Goal: Task Accomplishment & Management: Complete application form

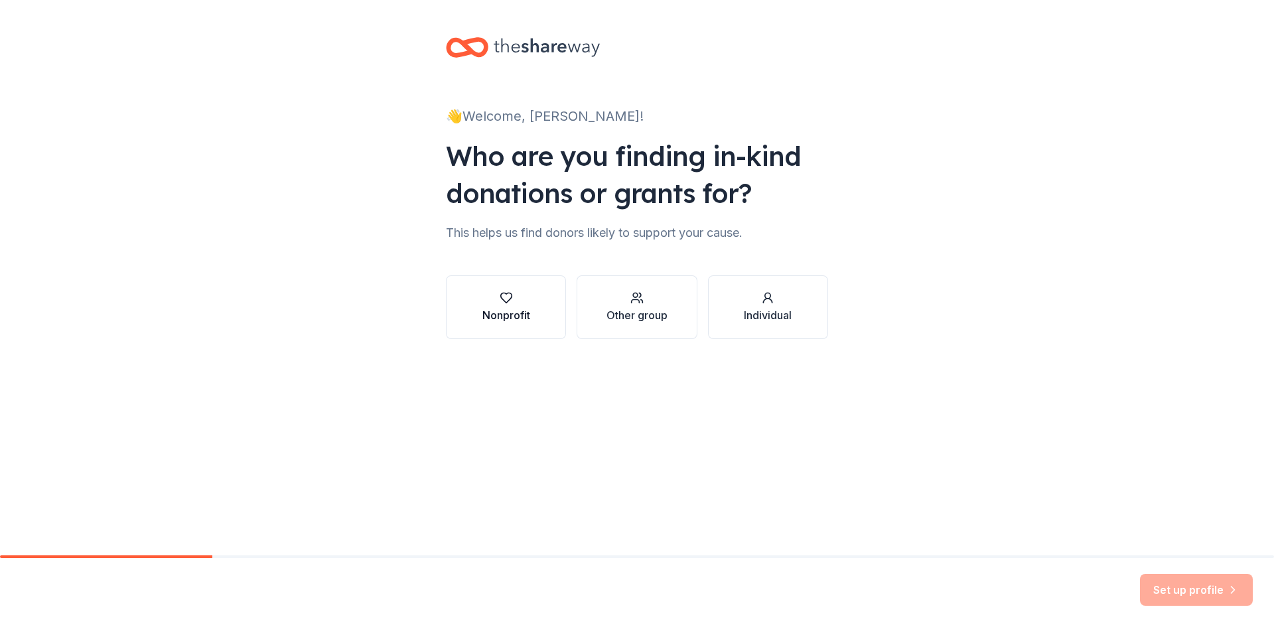
click at [502, 296] on icon "button" at bounding box center [506, 297] width 13 height 13
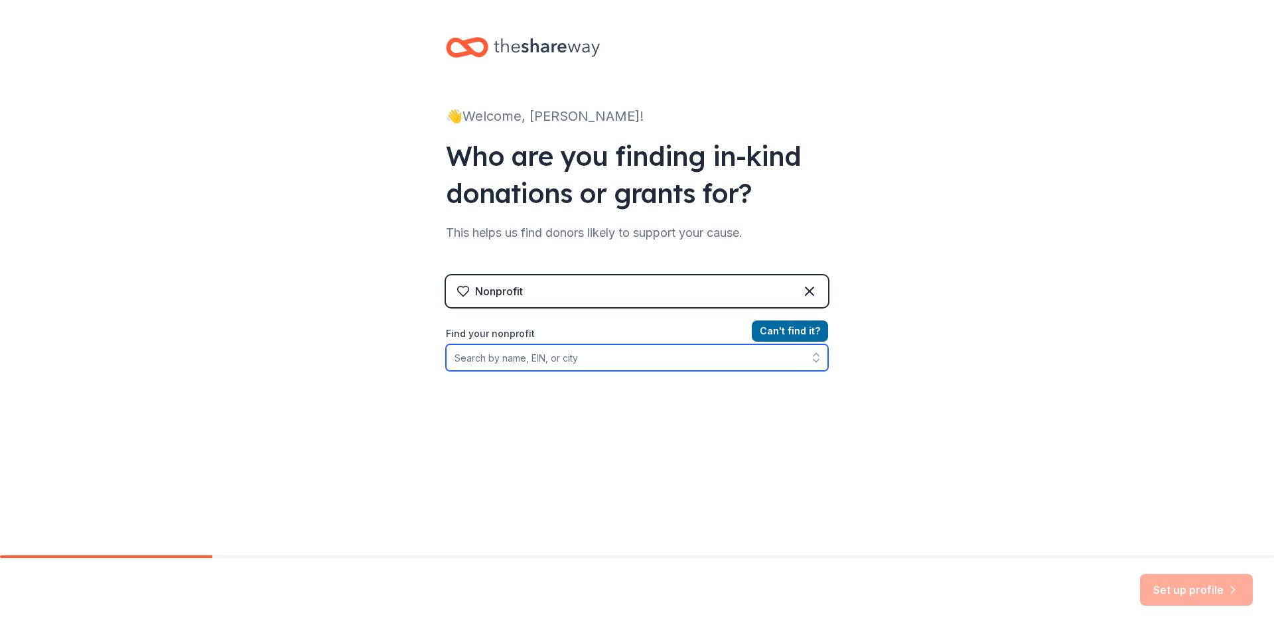
click at [532, 361] on input "Find your nonprofit" at bounding box center [637, 357] width 382 height 27
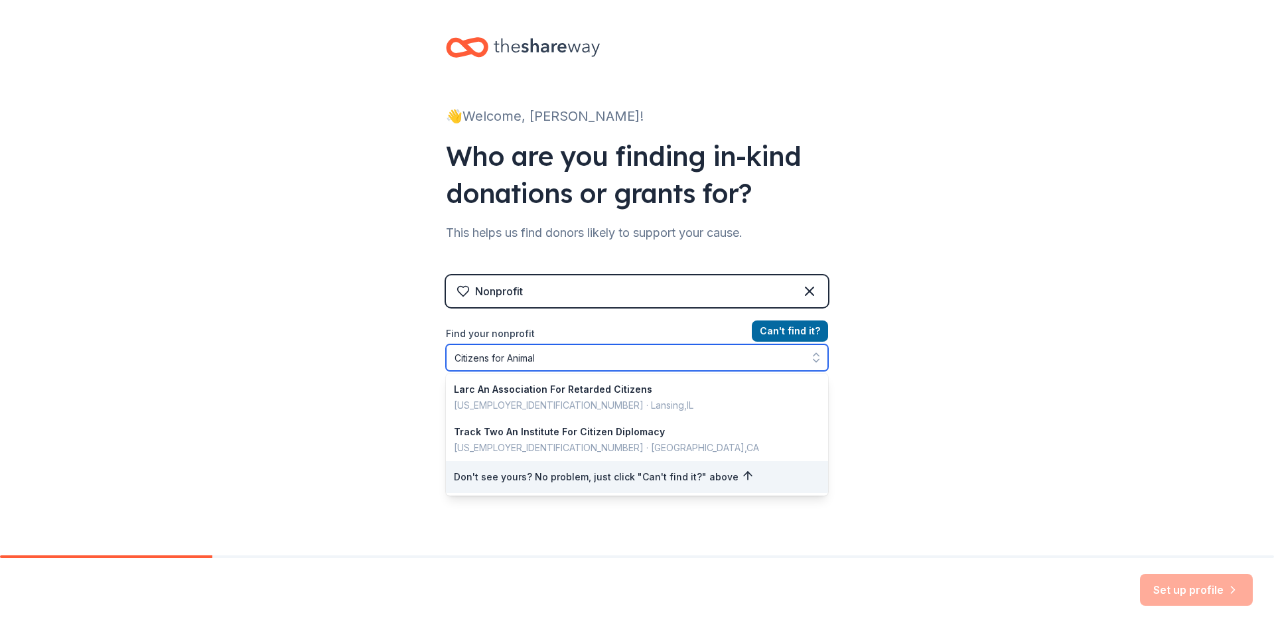
type input "Citizens for Animal"
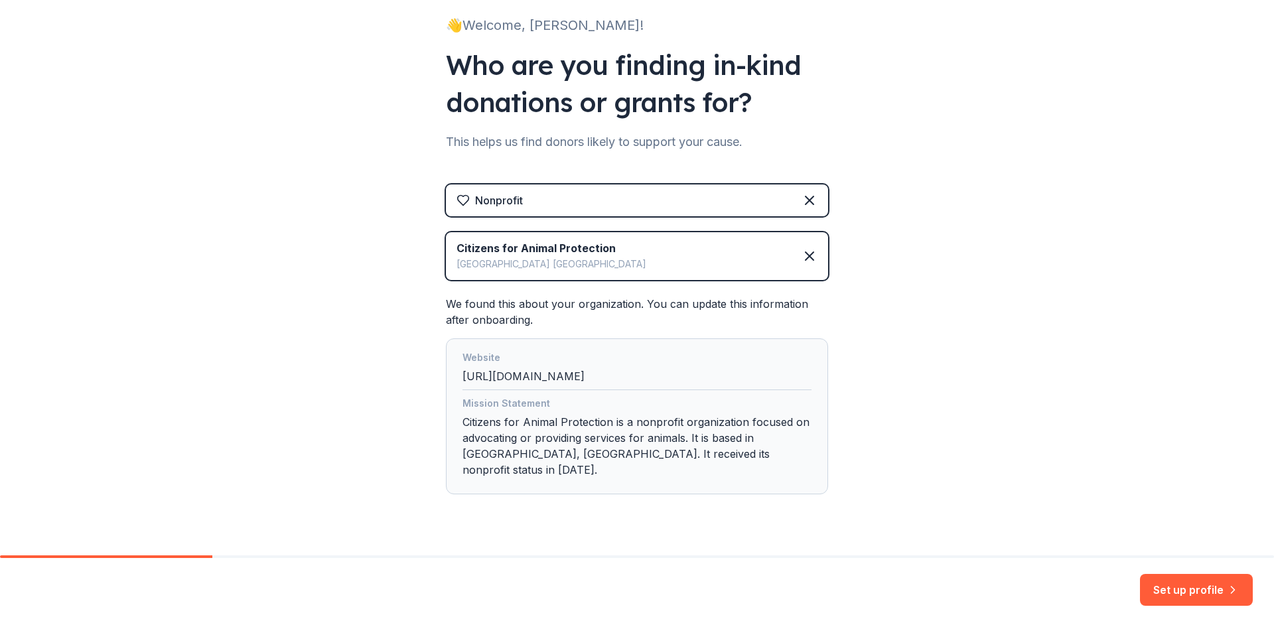
scroll to position [104, 0]
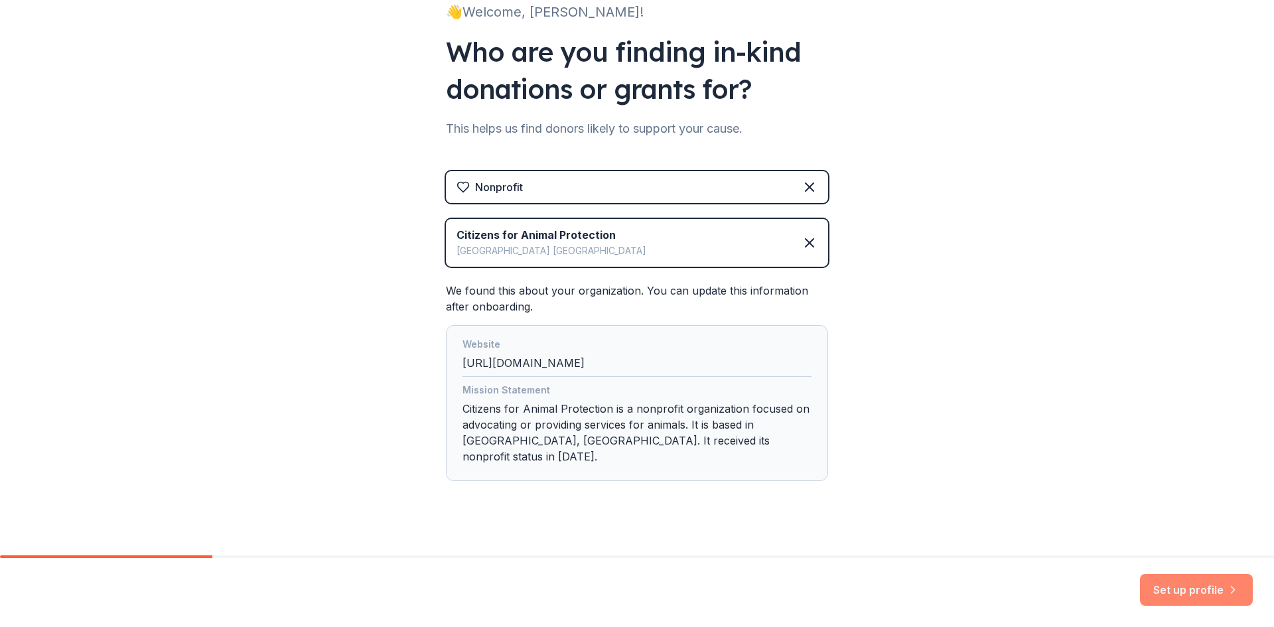
click at [1177, 599] on button "Set up profile" at bounding box center [1196, 590] width 113 height 32
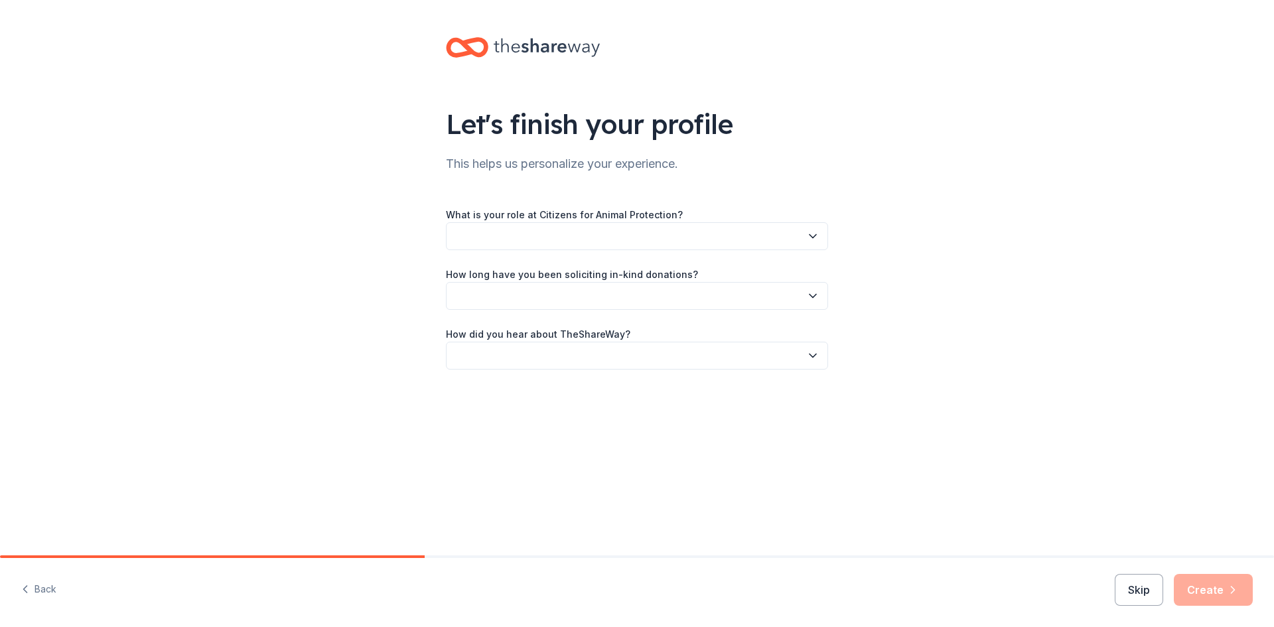
click at [688, 236] on button "button" at bounding box center [637, 236] width 382 height 28
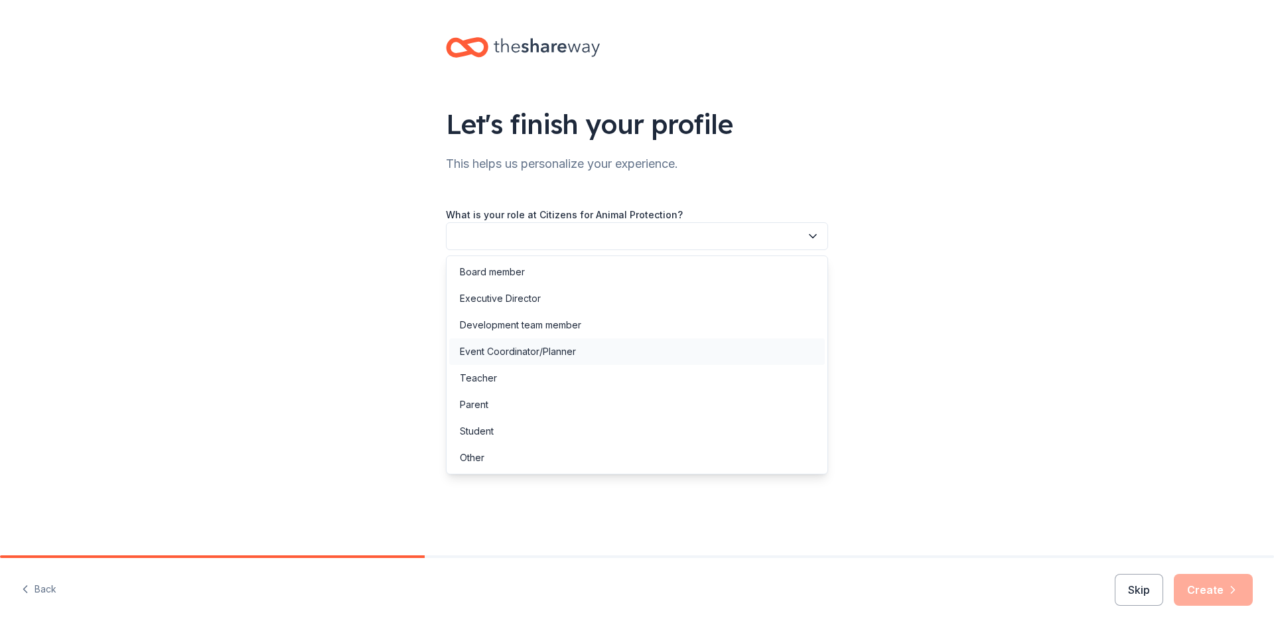
click at [503, 351] on div "Event Coordinator/Planner" at bounding box center [518, 352] width 116 height 16
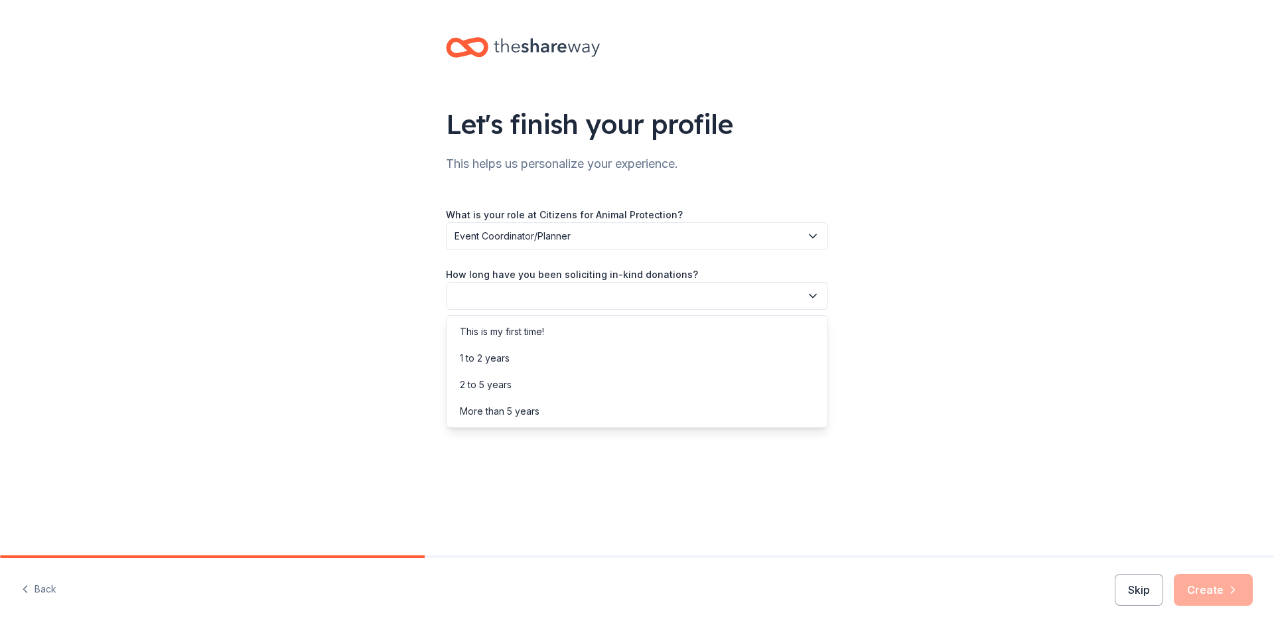
click at [500, 303] on button "button" at bounding box center [637, 296] width 382 height 28
click at [508, 330] on div "This is my first time!" at bounding box center [502, 332] width 84 height 16
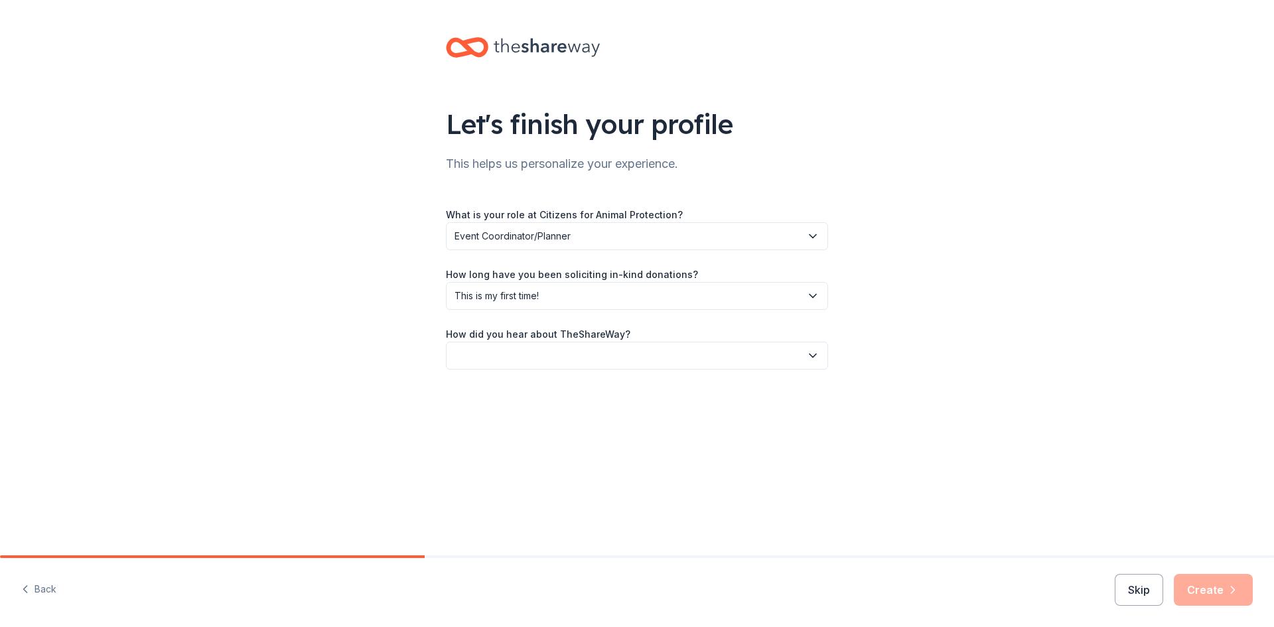
click at [513, 350] on button "button" at bounding box center [637, 356] width 382 height 28
click at [499, 421] on div "Online search" at bounding box center [490, 418] width 60 height 16
click at [1204, 587] on button "Create" at bounding box center [1213, 590] width 79 height 32
click at [501, 228] on button "button" at bounding box center [637, 236] width 382 height 28
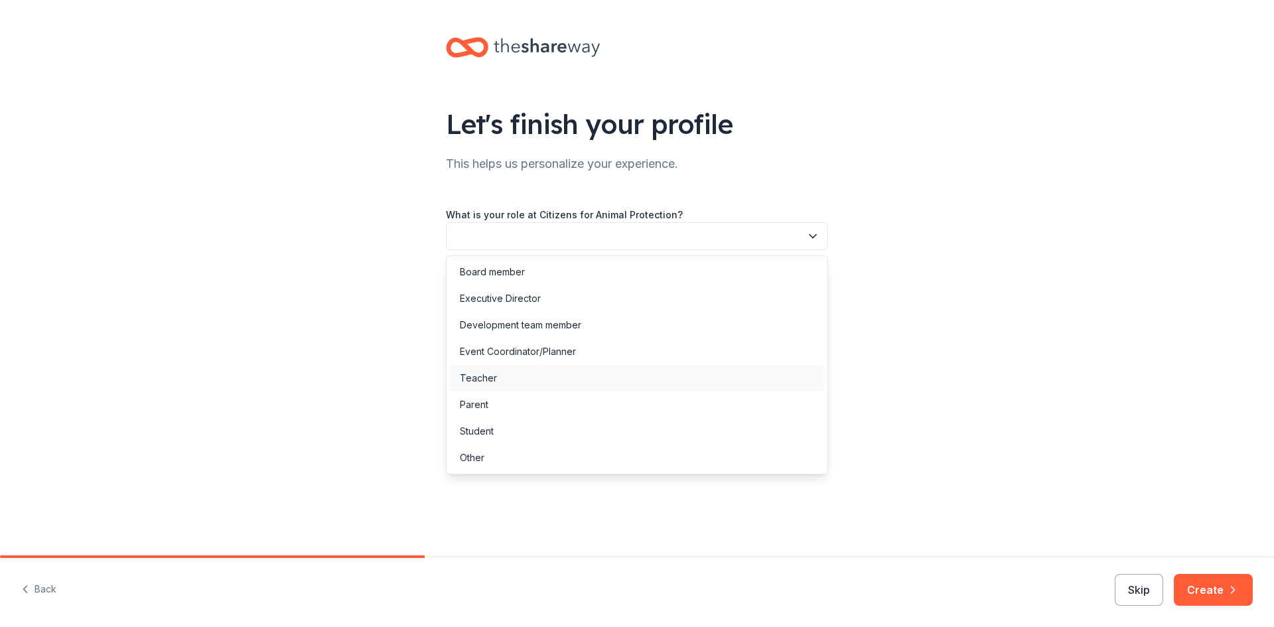
click at [487, 382] on div "Teacher" at bounding box center [478, 378] width 37 height 16
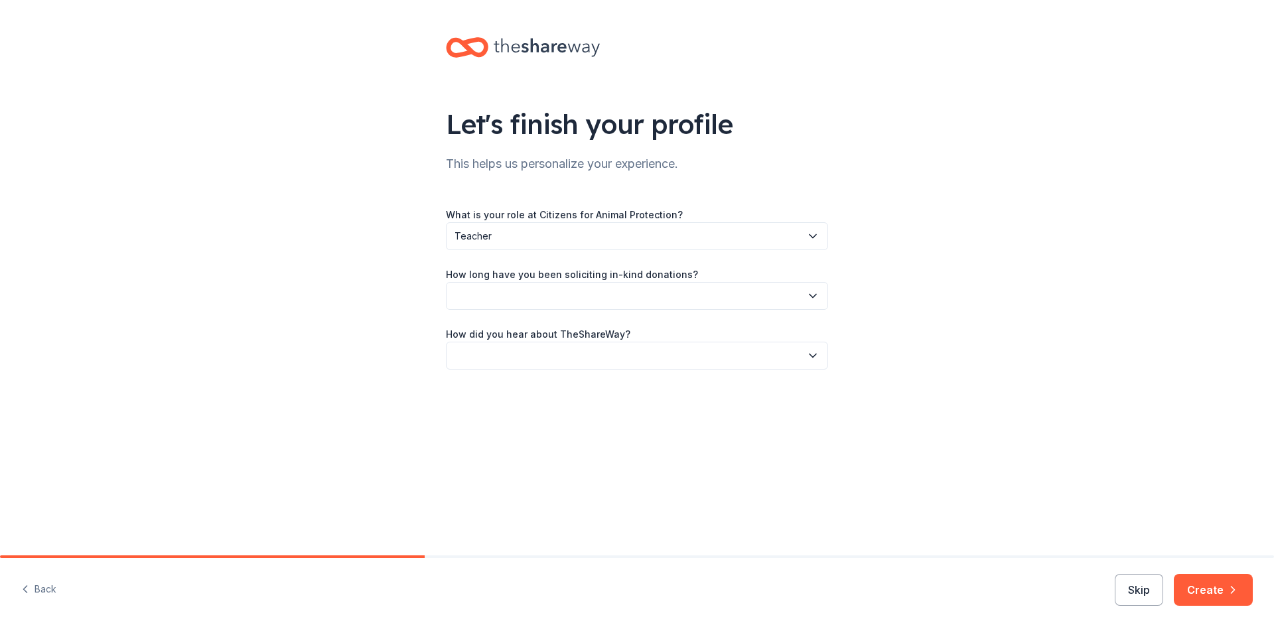
click at [507, 294] on button "button" at bounding box center [637, 296] width 382 height 28
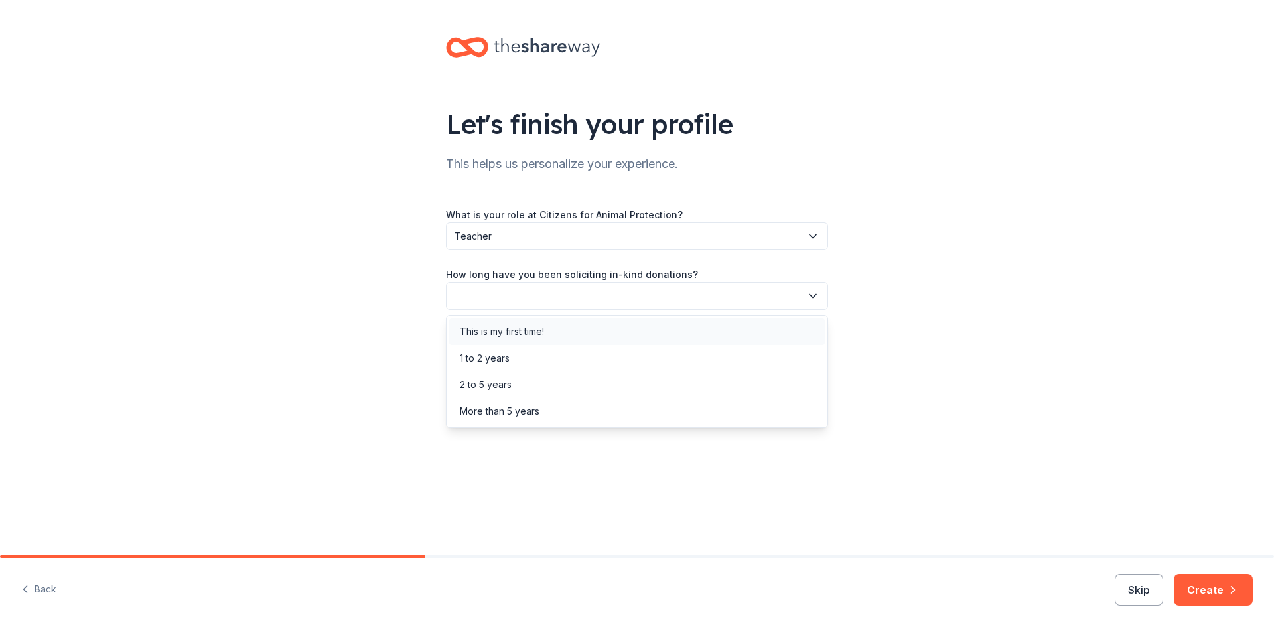
click at [500, 334] on div "This is my first time!" at bounding box center [502, 332] width 84 height 16
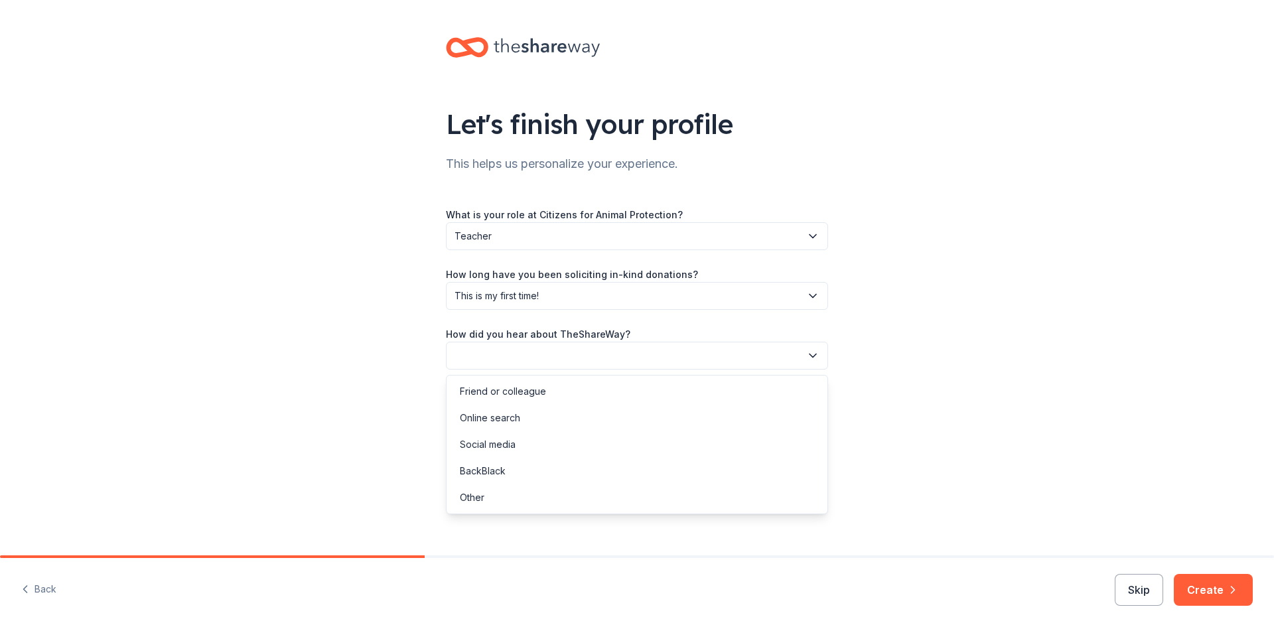
click at [517, 355] on button "button" at bounding box center [637, 356] width 382 height 28
click at [494, 412] on div "Online search" at bounding box center [490, 418] width 60 height 16
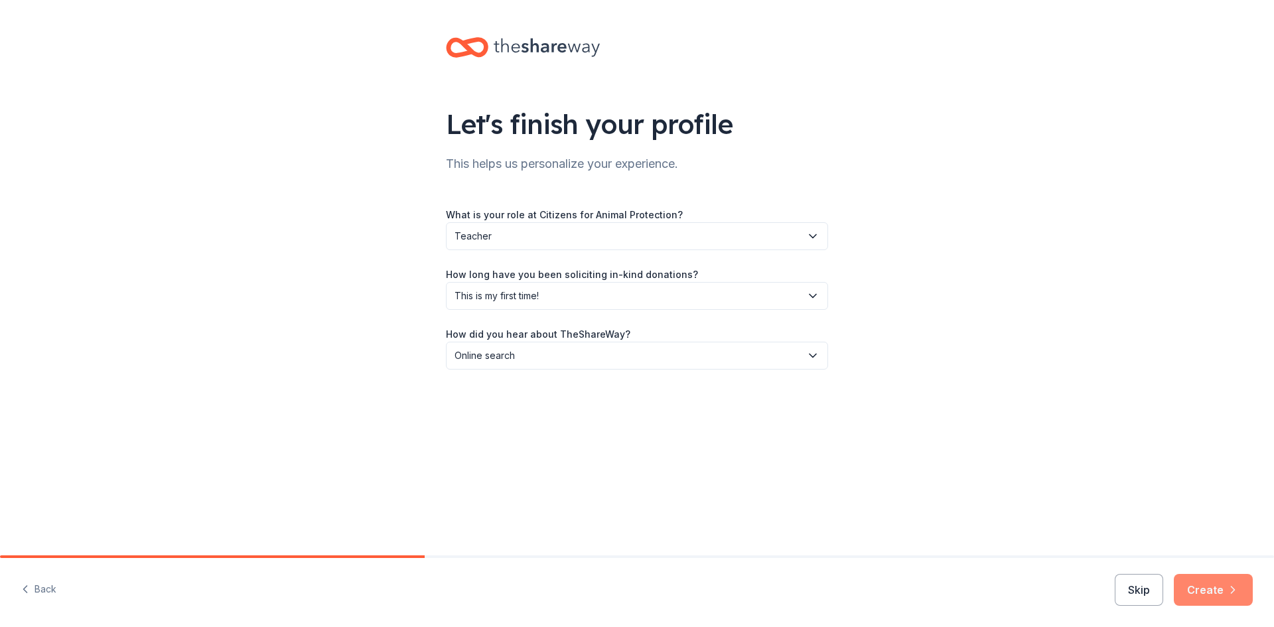
click at [1213, 581] on button "Create" at bounding box center [1213, 590] width 79 height 32
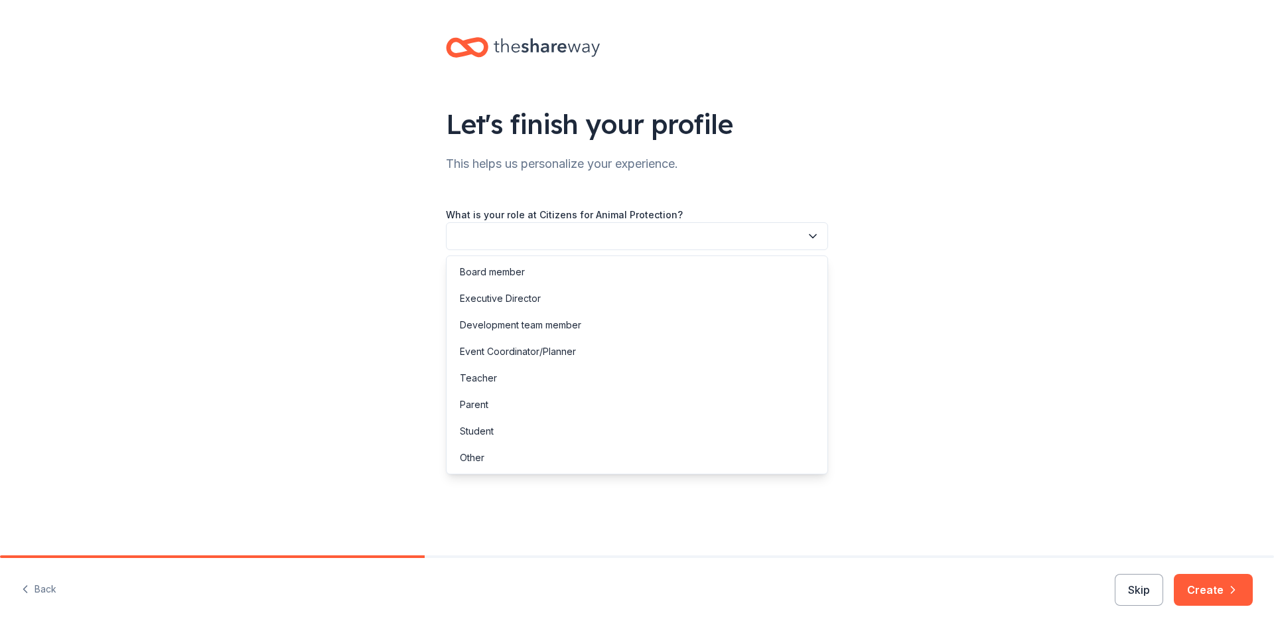
click at [501, 243] on button "button" at bounding box center [637, 236] width 382 height 28
click at [529, 351] on div "Event Coordinator/Planner" at bounding box center [518, 352] width 116 height 16
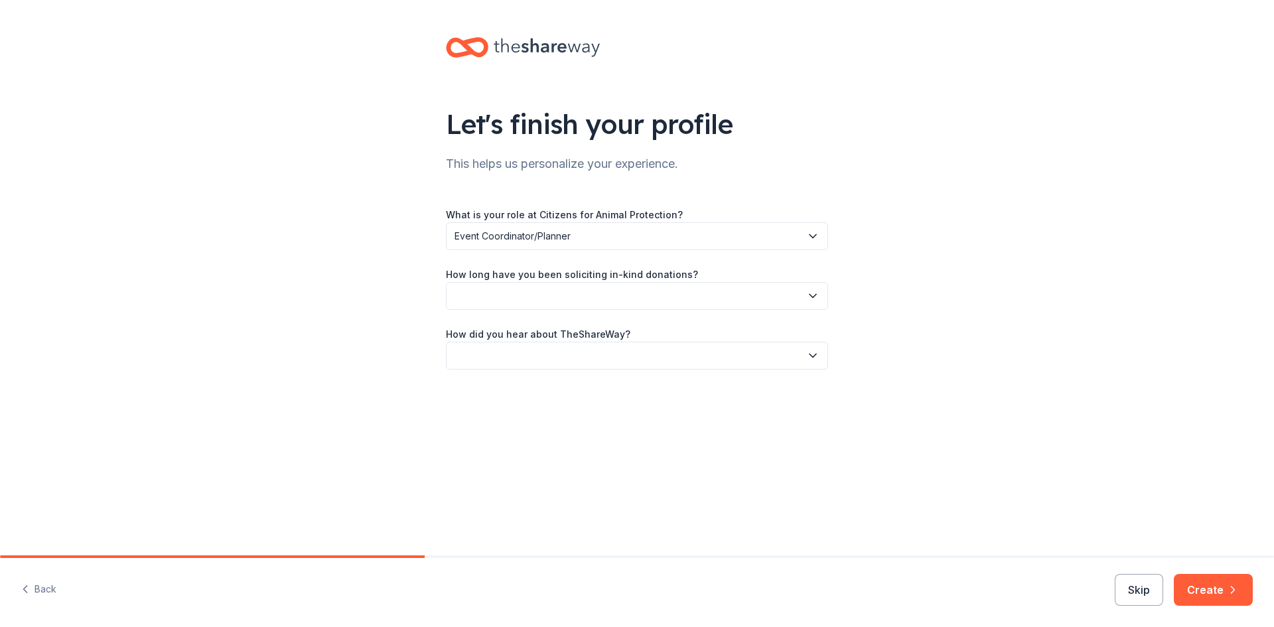
click at [522, 305] on button "button" at bounding box center [637, 296] width 382 height 28
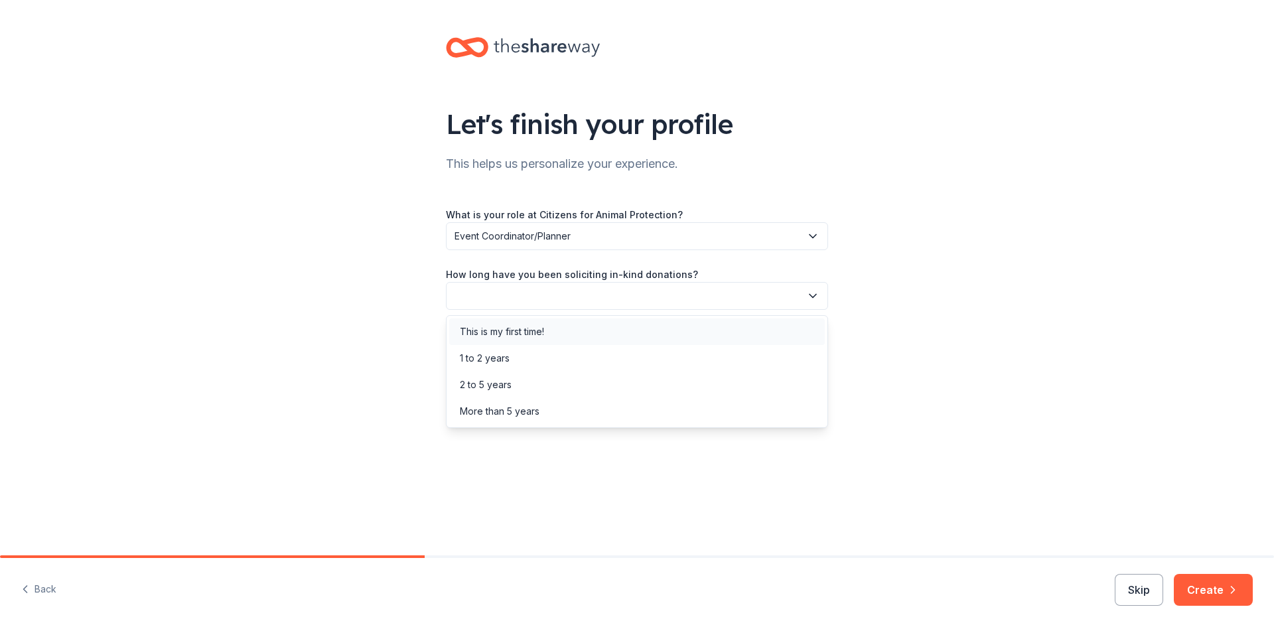
click at [514, 332] on div "This is my first time!" at bounding box center [502, 332] width 84 height 16
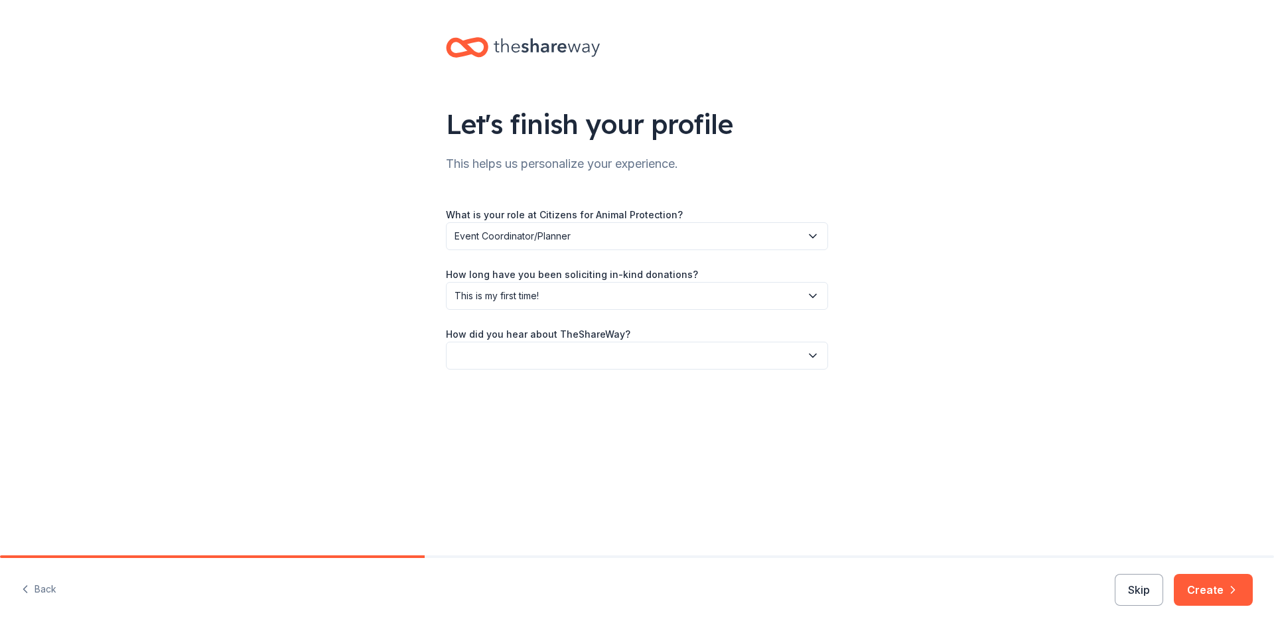
click at [521, 354] on button "button" at bounding box center [637, 356] width 382 height 28
click at [506, 411] on div "Online search" at bounding box center [490, 418] width 60 height 16
click at [1186, 587] on button "Create" at bounding box center [1213, 590] width 79 height 32
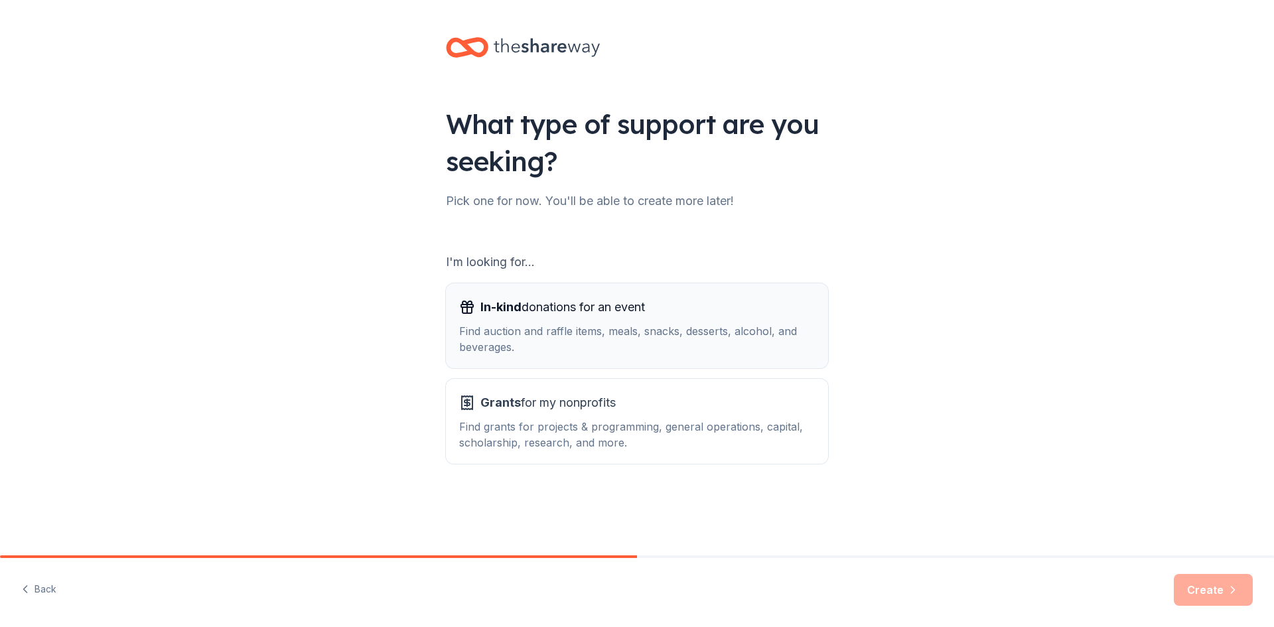
click at [596, 321] on div "In-kind donations for an event Find auction and raffle items, meals, snacks, de…" at bounding box center [637, 326] width 356 height 58
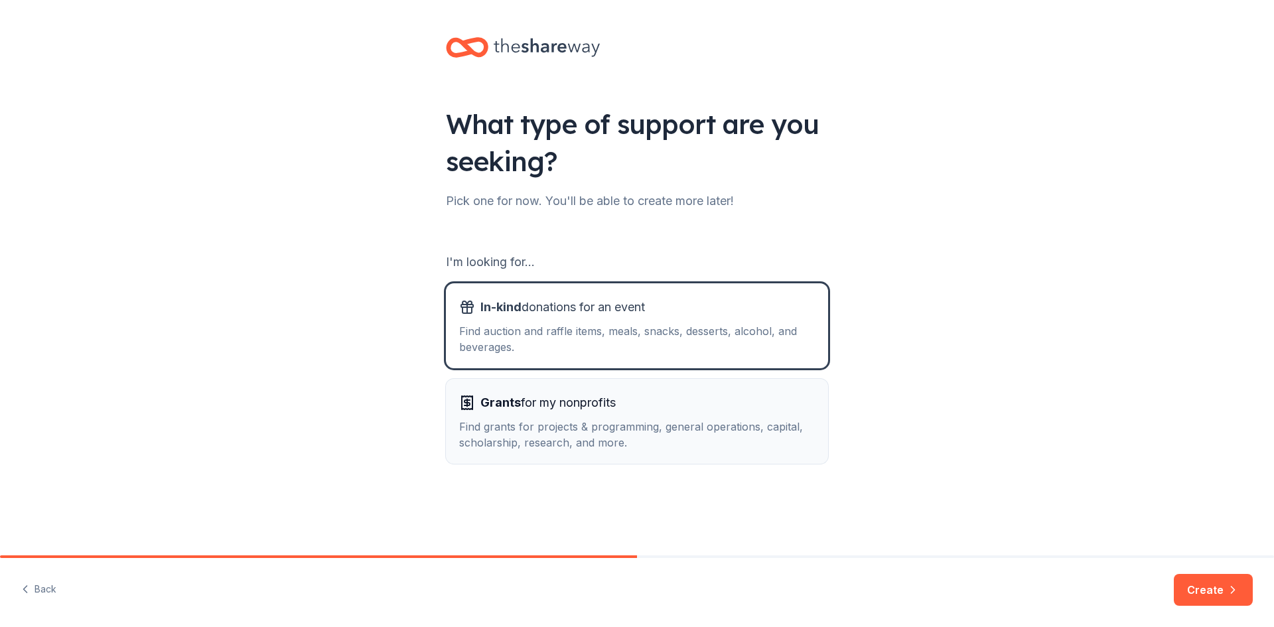
click at [573, 437] on div "Find grants for projects & programming, general operations, capital, scholarshi…" at bounding box center [637, 435] width 356 height 32
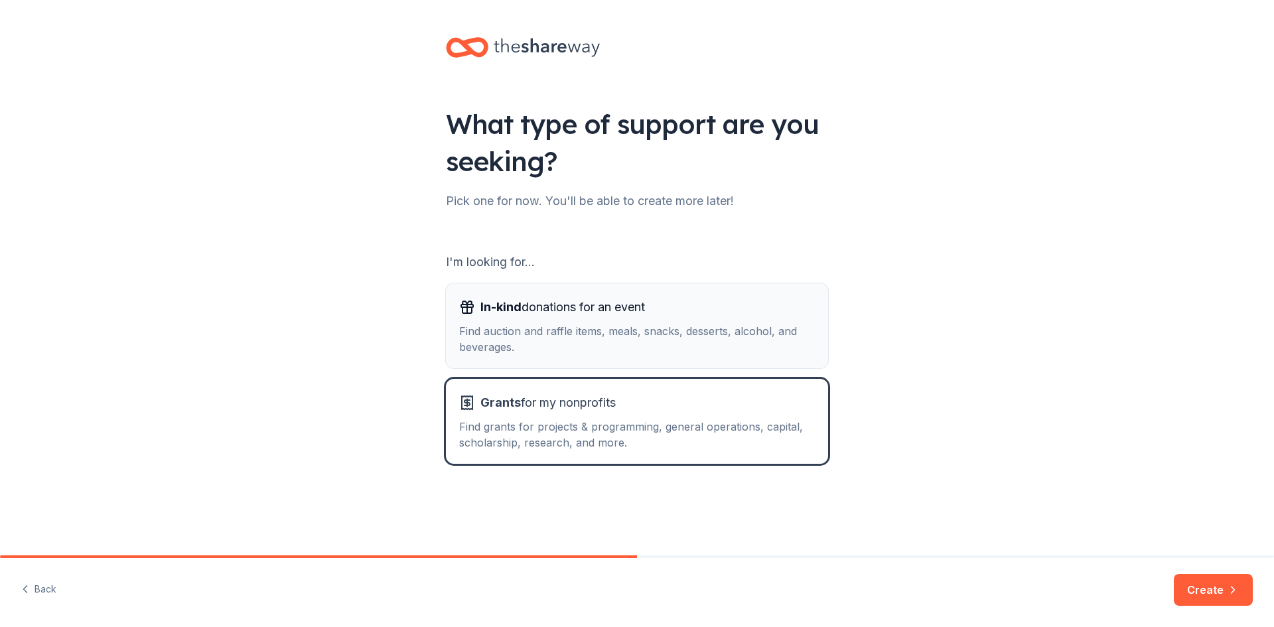
click at [652, 331] on div "Find auction and raffle items, meals, snacks, desserts, alcohol, and beverages." at bounding box center [637, 339] width 356 height 32
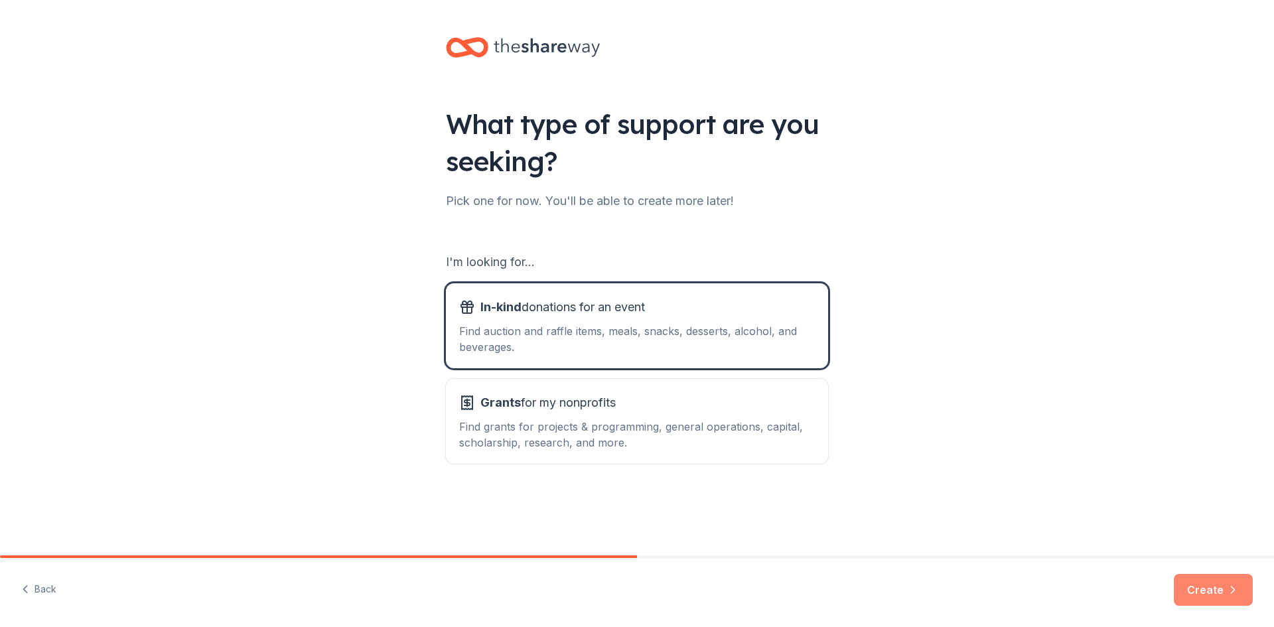
click at [1204, 583] on button "Create" at bounding box center [1213, 590] width 79 height 32
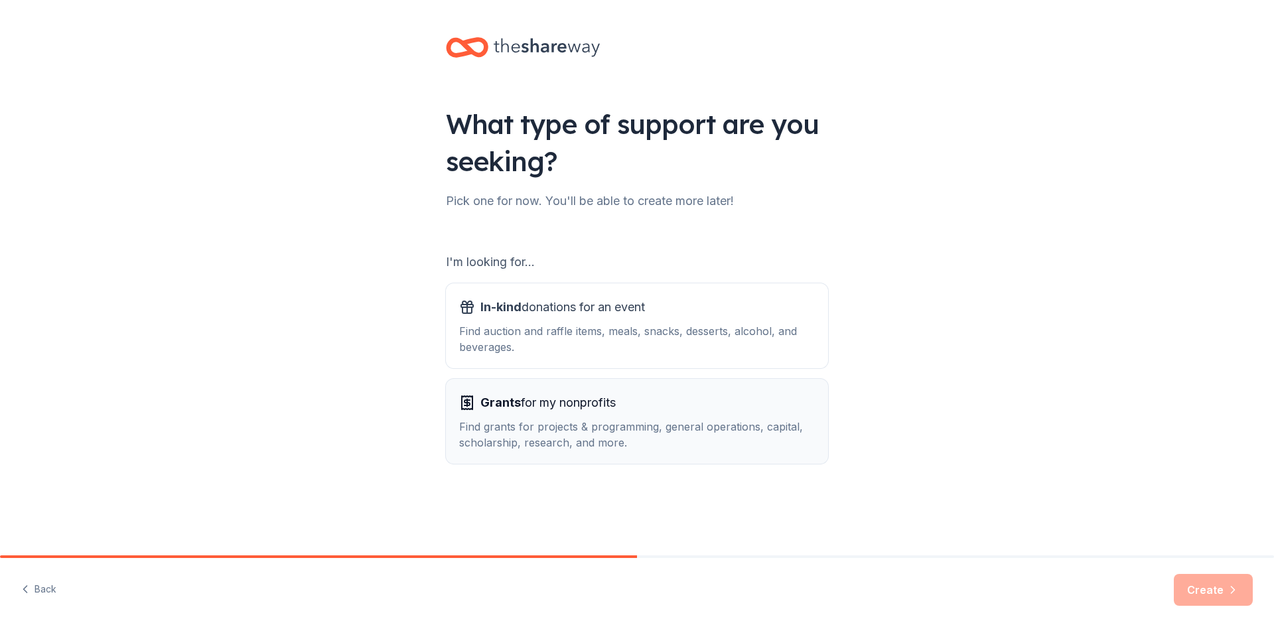
click at [549, 421] on div "Find grants for projects & programming, general operations, capital, scholarshi…" at bounding box center [637, 435] width 356 height 32
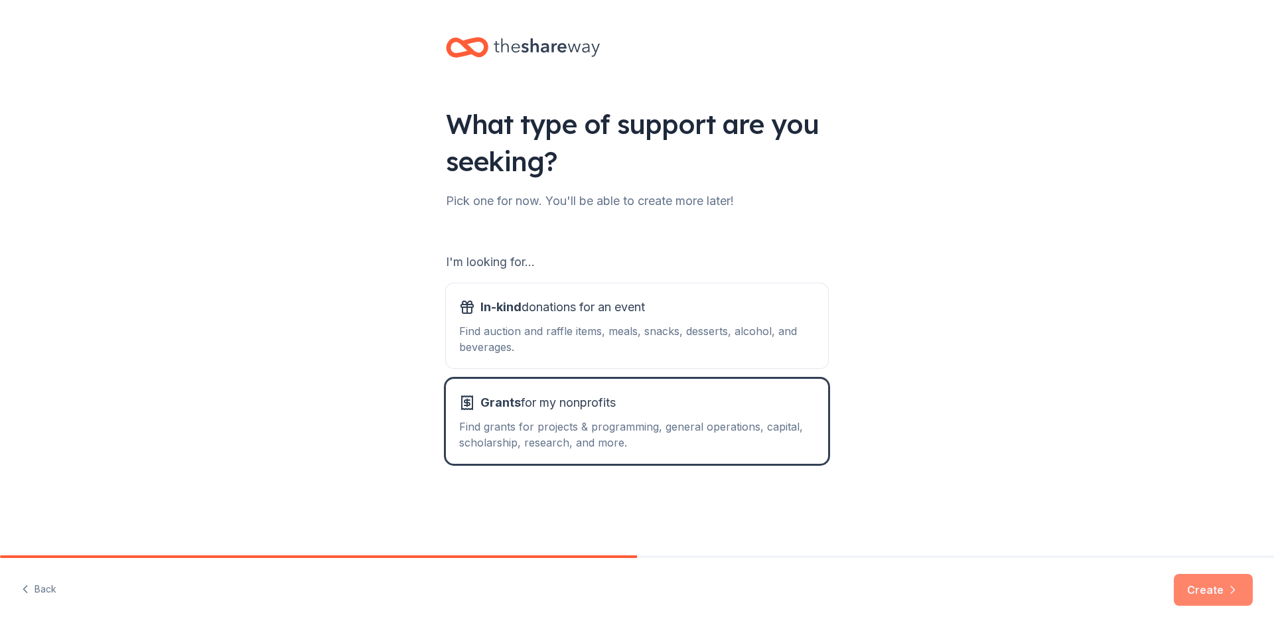
click at [1200, 585] on button "Create" at bounding box center [1213, 590] width 79 height 32
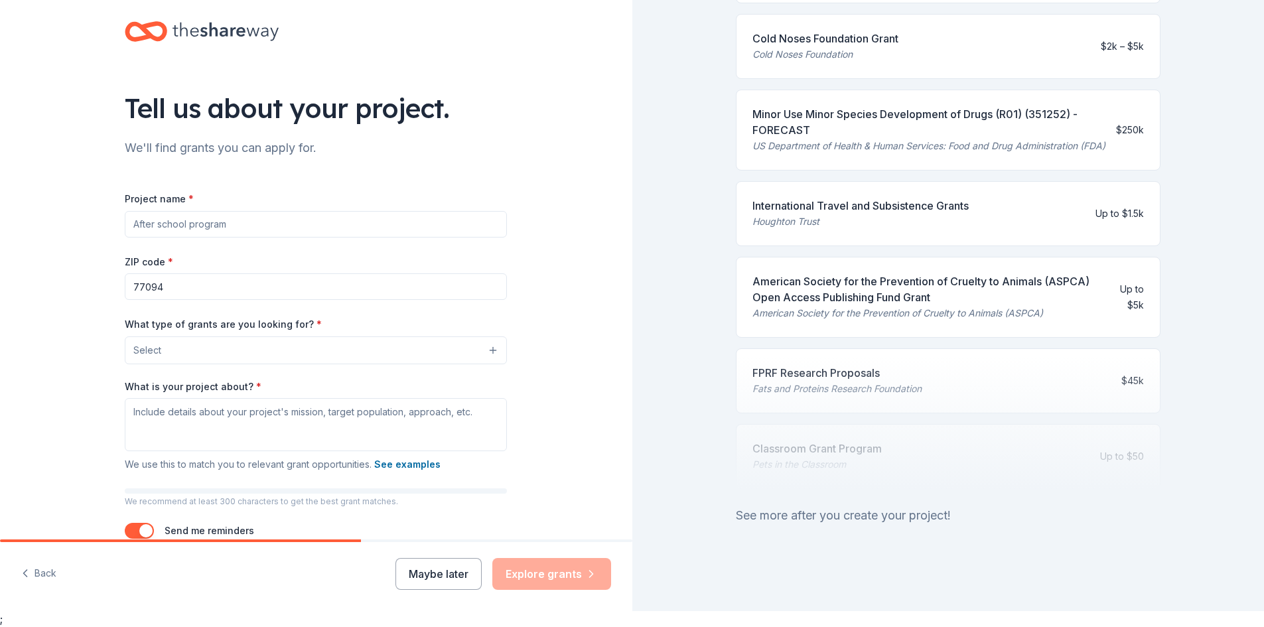
click at [181, 230] on input "Project name *" at bounding box center [316, 224] width 382 height 27
type input "K"
type input "Humane Education Program"
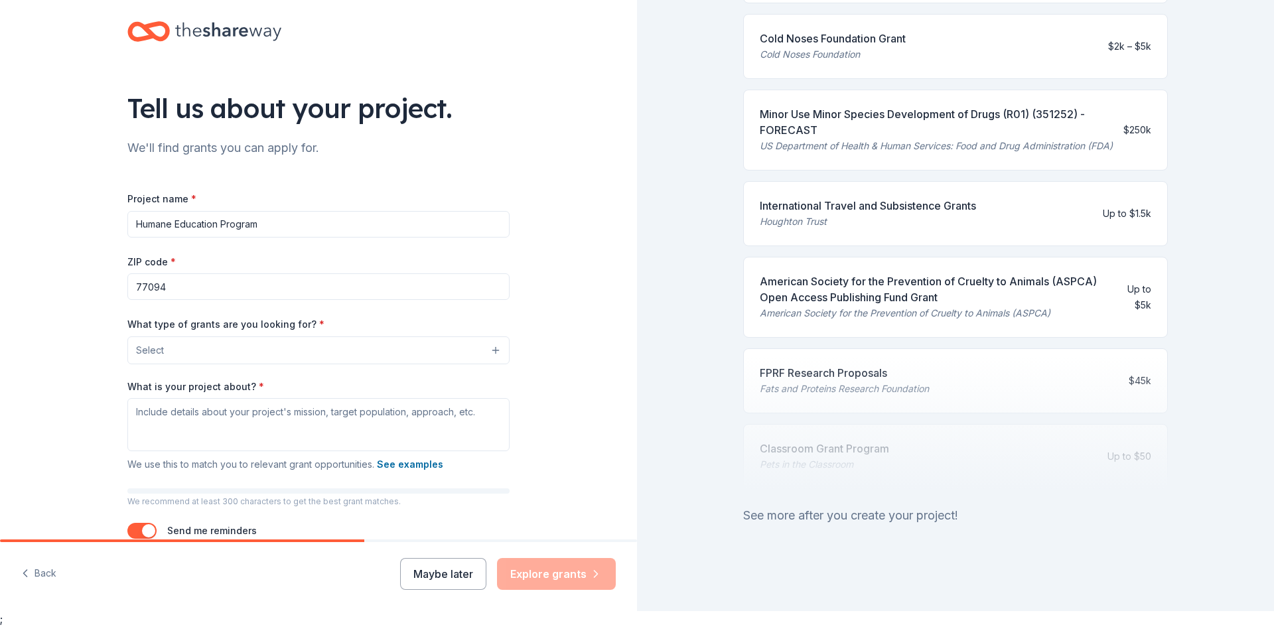
click at [261, 351] on button "Select" at bounding box center [318, 350] width 382 height 28
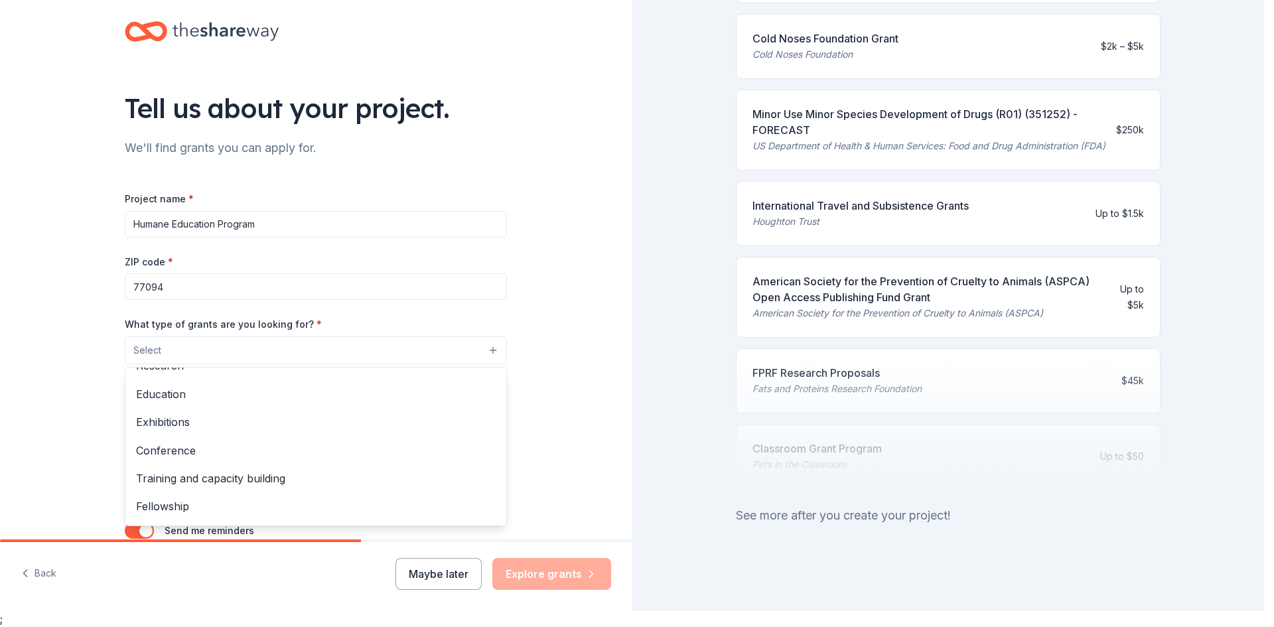
scroll to position [133, 0]
click at [191, 390] on span "Education" at bounding box center [316, 392] width 360 height 17
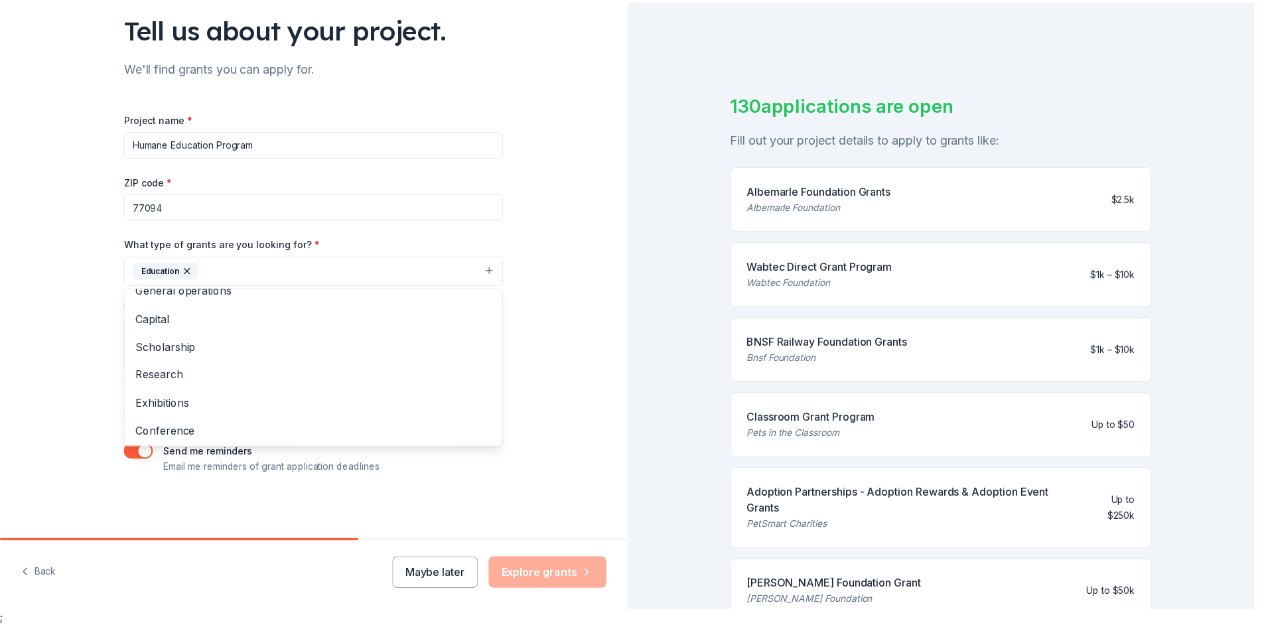
scroll to position [0, 0]
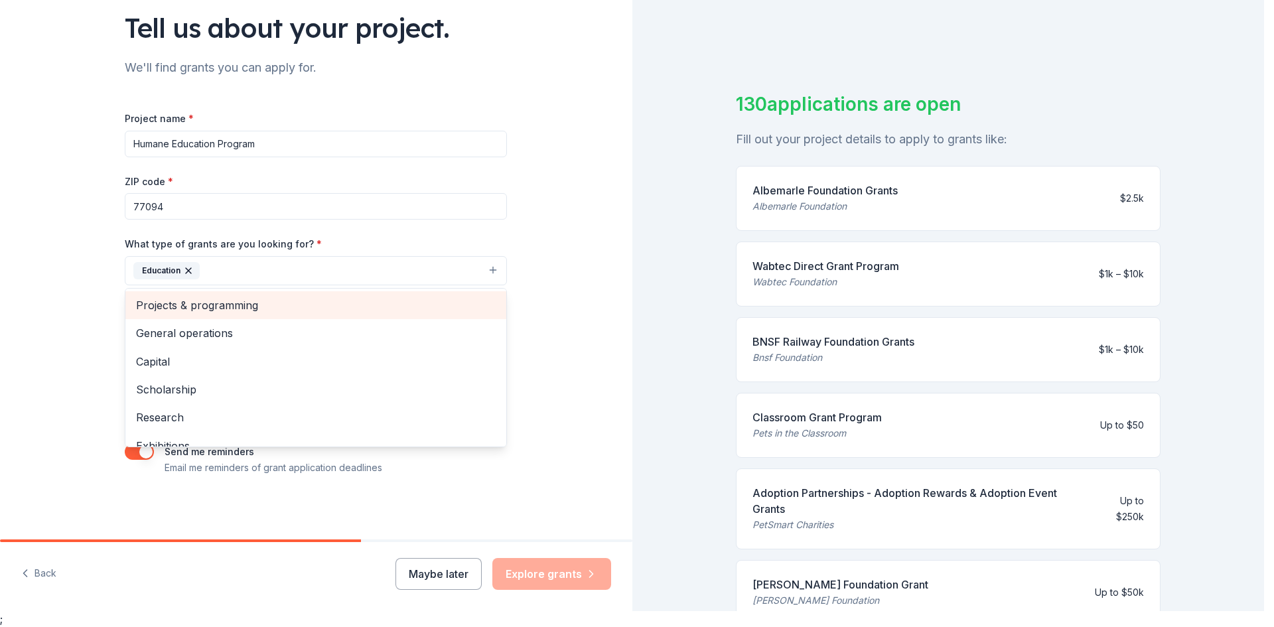
click at [238, 309] on span "Projects & programming" at bounding box center [316, 305] width 360 height 17
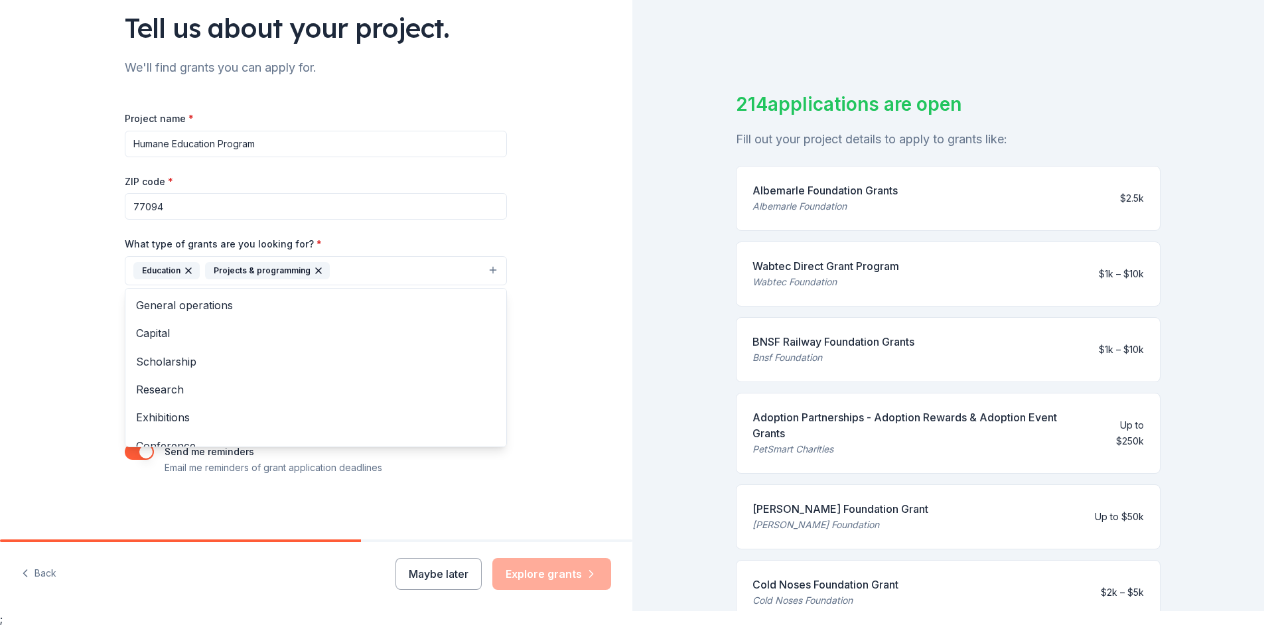
drag, startPoint x: 1256, startPoint y: 264, endPoint x: 1268, endPoint y: 358, distance: 95.0
click at [1268, 358] on html "Tell us about your project. We'll find grants you can apply for. Project name *…" at bounding box center [637, 297] width 1274 height 627
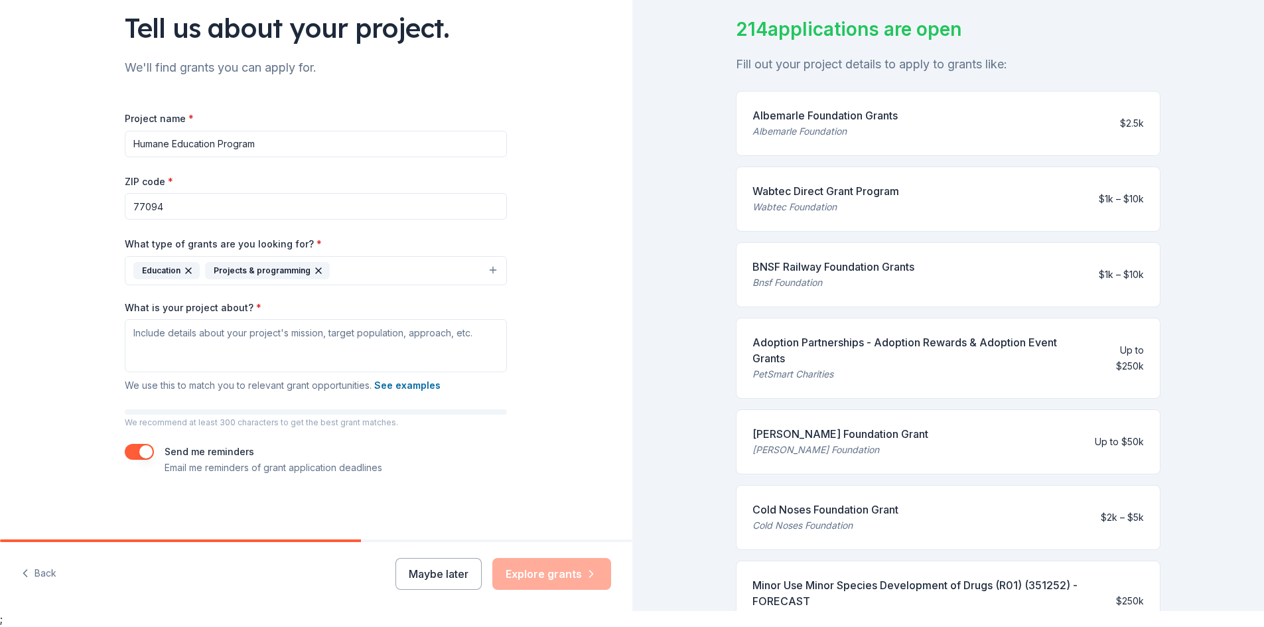
scroll to position [68, 0]
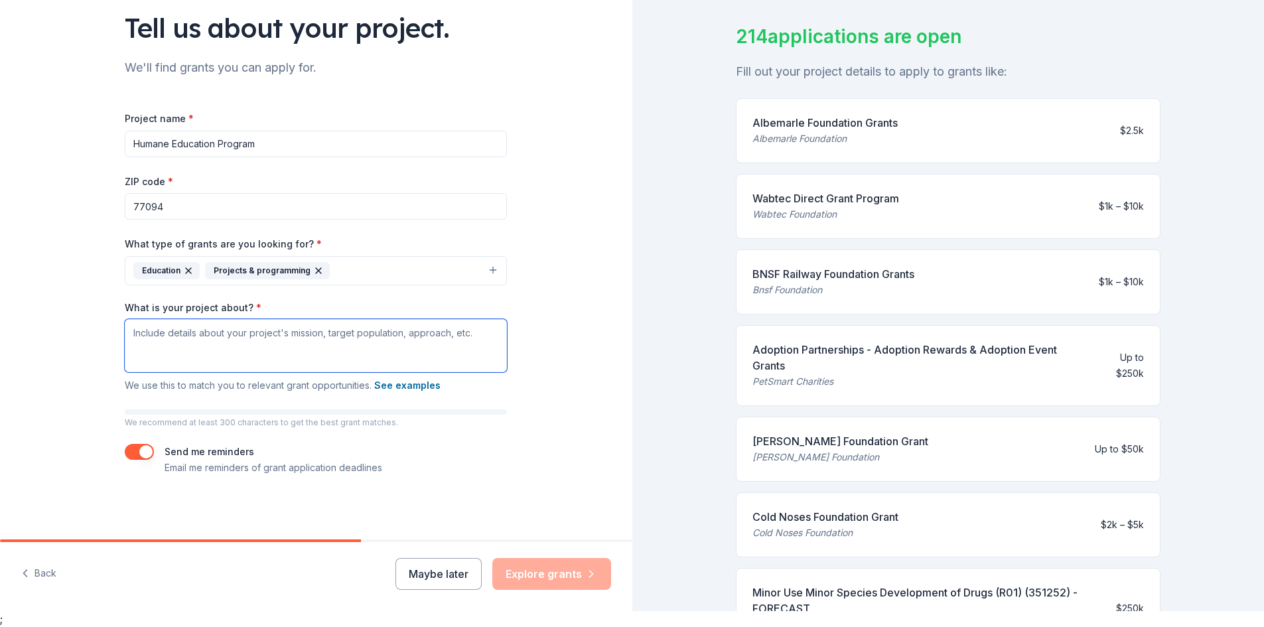
click at [226, 337] on textarea "What is your project about? *" at bounding box center [316, 345] width 382 height 53
click at [239, 345] on textarea "What is your project about? *" at bounding box center [316, 345] width 382 height 53
paste textarea "Through our Humane Education Program, we offer a variety of services for childr…"
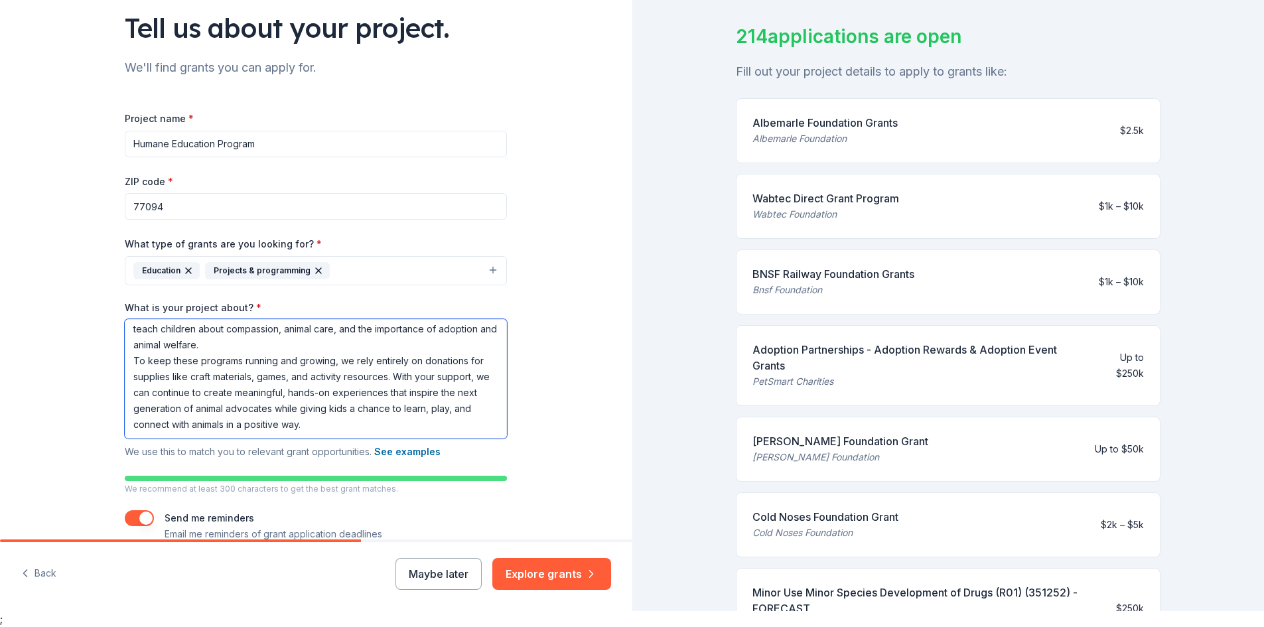
click at [426, 376] on textarea "Through our Humane Education Program, we offer a variety of services for childr…" at bounding box center [316, 378] width 382 height 119
click at [128, 390] on textarea "Through our Humane Education Program, we offer a variety of services for childr…" at bounding box center [316, 378] width 382 height 119
drag, startPoint x: 146, startPoint y: 388, endPoint x: 180, endPoint y: 390, distance: 33.9
click at [147, 389] on textarea "Through our Humane Education Program, we offer a variety of services for childr…" at bounding box center [316, 378] width 382 height 119
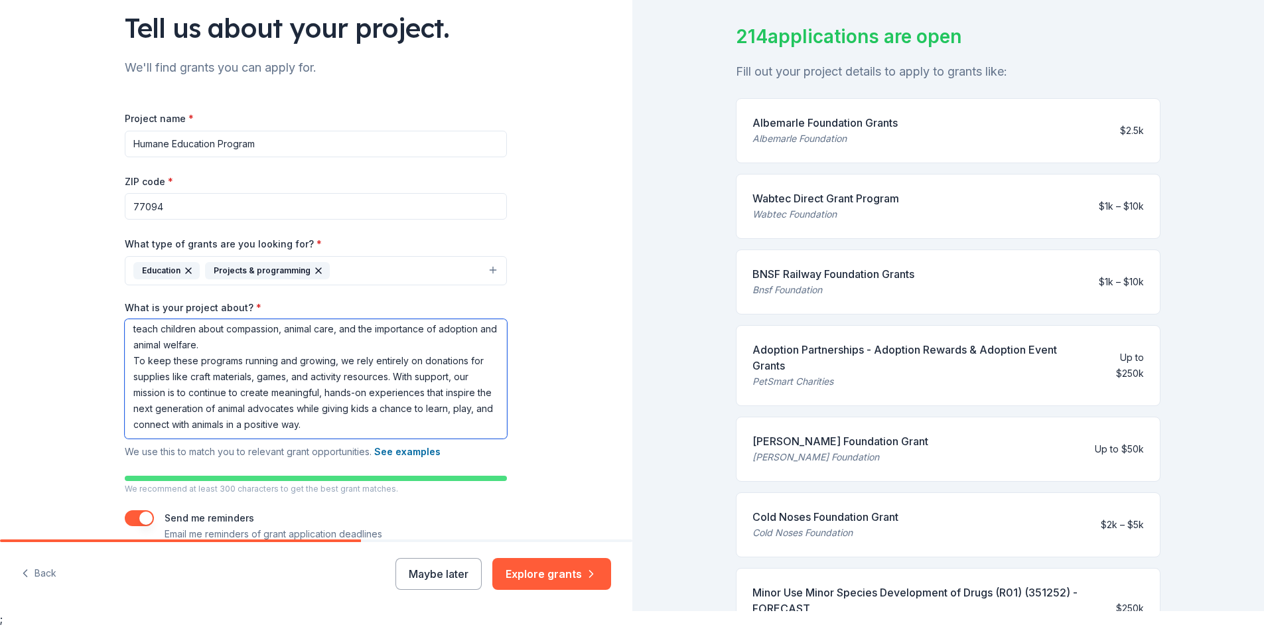
click at [447, 378] on textarea "Through our Humane Education Program, we offer a variety of services for childr…" at bounding box center [316, 378] width 382 height 119
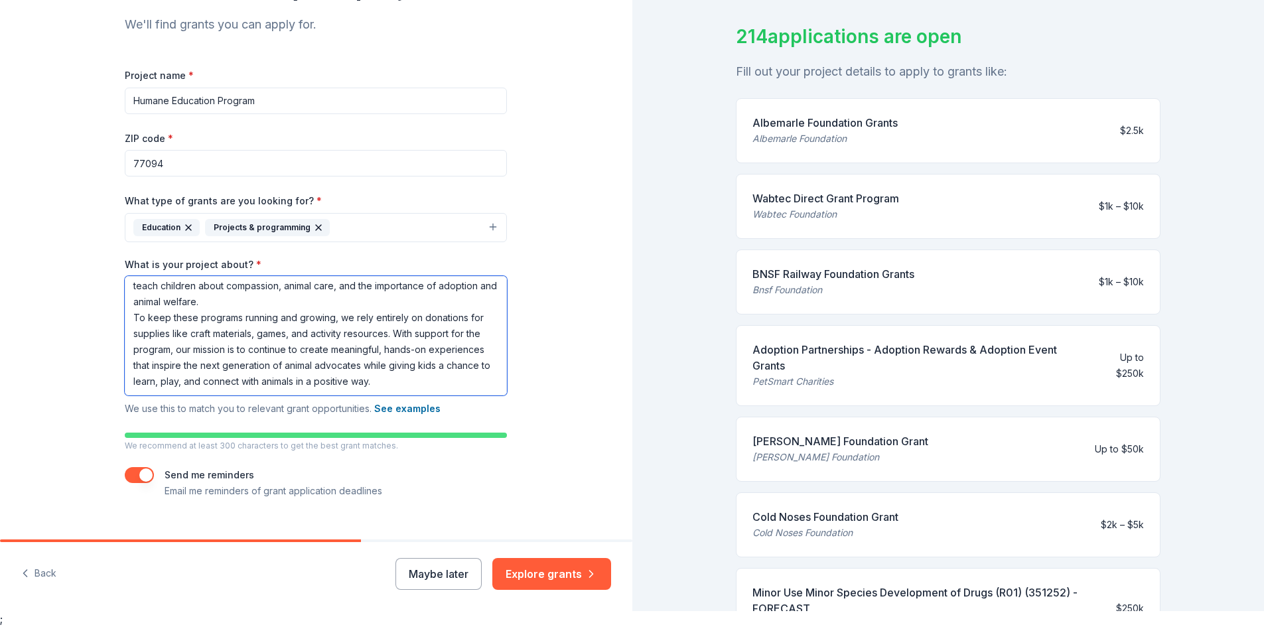
scroll to position [147, 0]
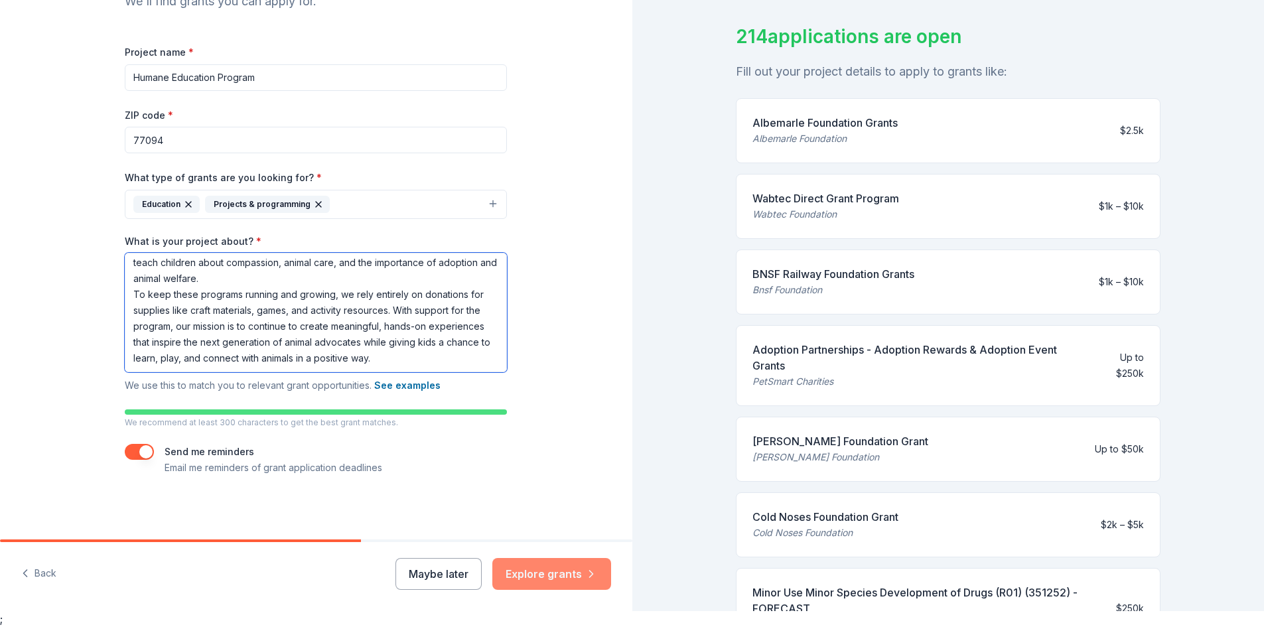
type textarea "Through our Humane Education Program, we offer a variety of services for childr…"
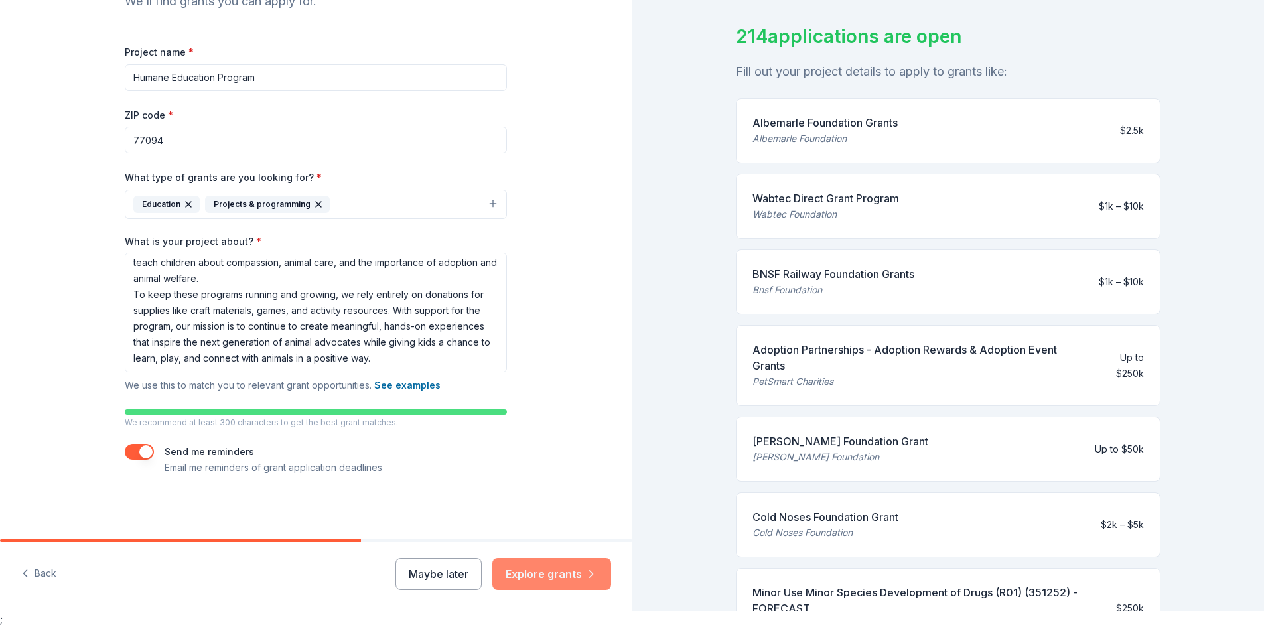
click at [538, 571] on button "Explore grants" at bounding box center [551, 574] width 119 height 32
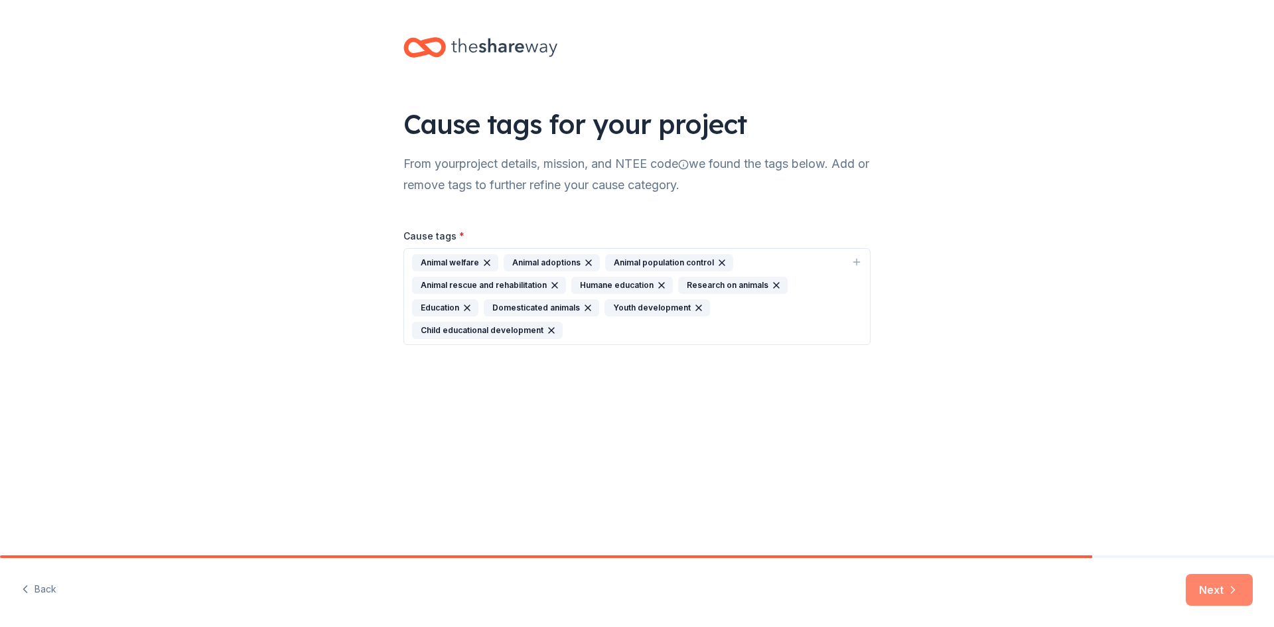
click at [1223, 589] on button "Next" at bounding box center [1219, 590] width 67 height 32
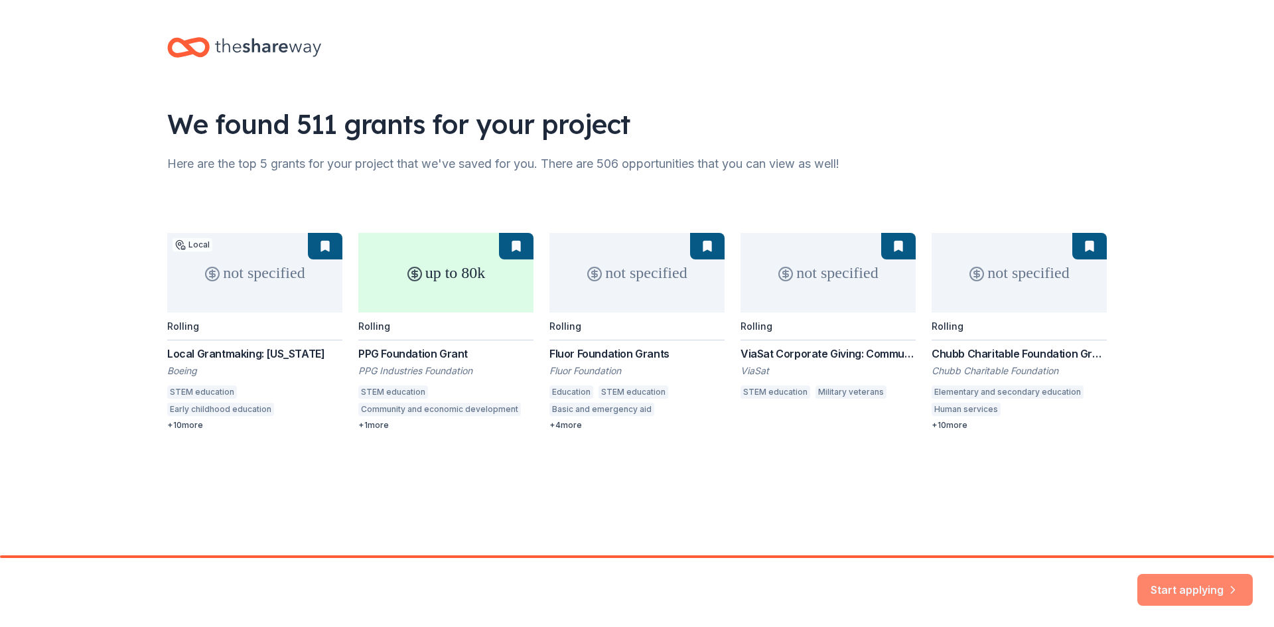
click at [1189, 589] on button "Start applying" at bounding box center [1194, 582] width 115 height 32
